Goal: Transaction & Acquisition: Subscribe to service/newsletter

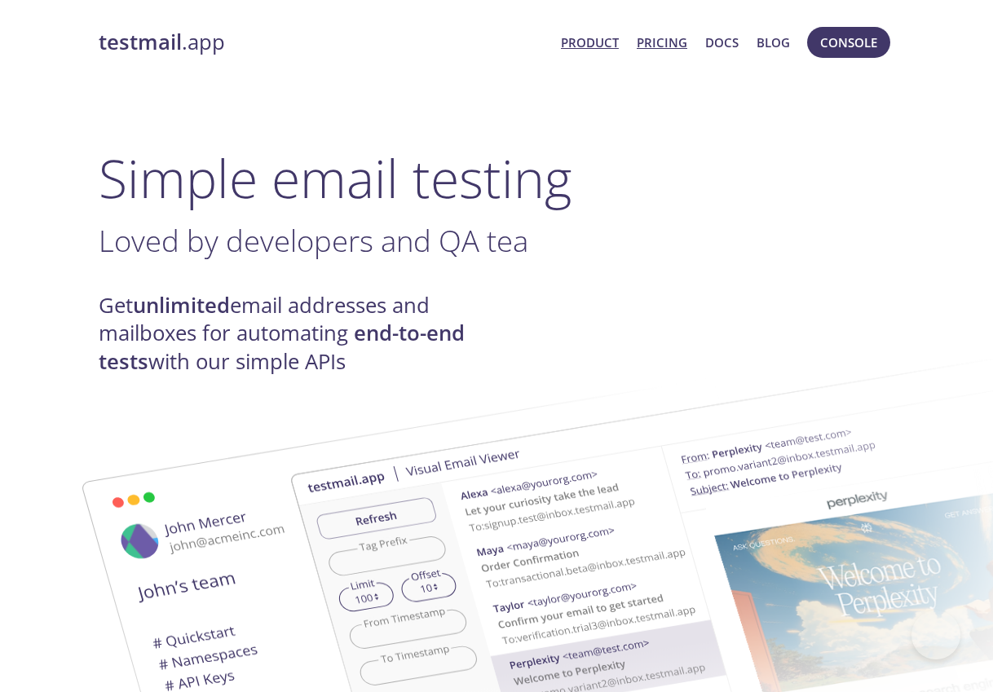
click at [658, 50] on link "Pricing" at bounding box center [662, 42] width 51 height 21
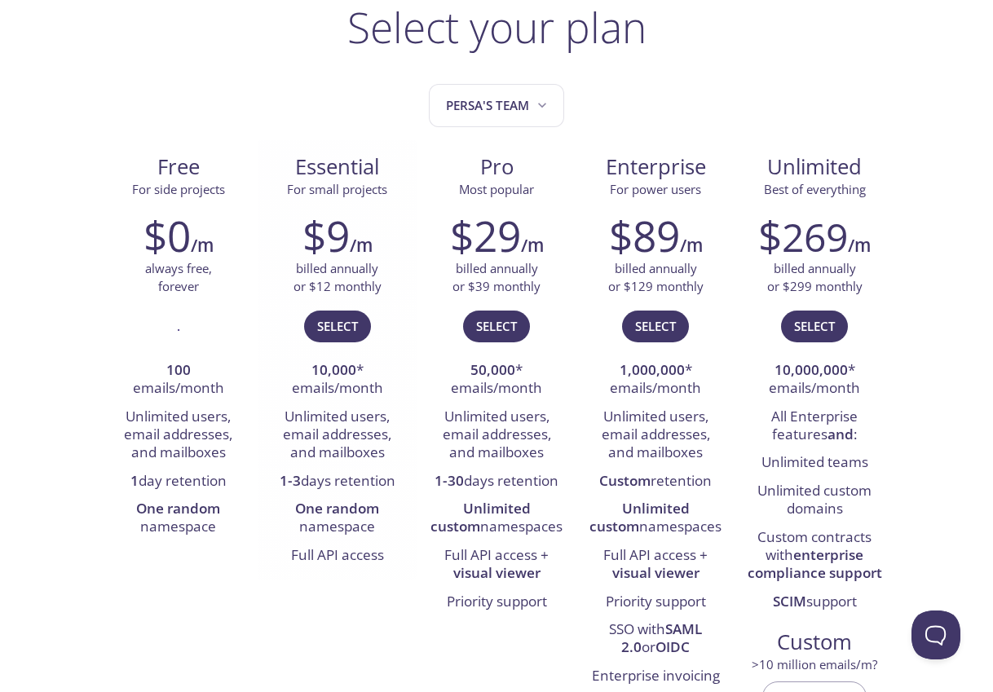
scroll to position [113, 0]
